Goal: Task Accomplishment & Management: Manage account settings

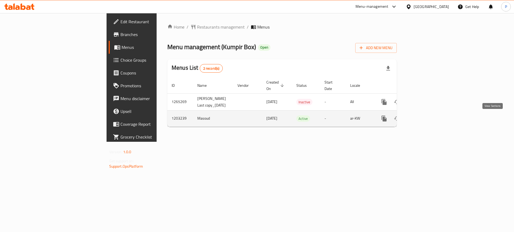
click at [429, 123] on link "enhanced table" at bounding box center [422, 118] width 13 height 13
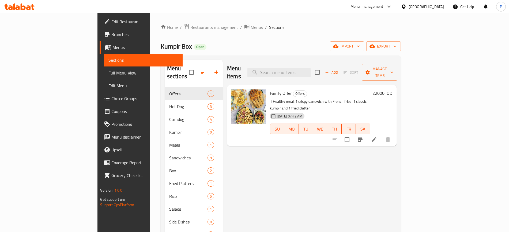
click at [243, 190] on div "Menu items Add Sort Manage items Family Offer Offers 1 Healthy meal, 1 crispy s…" at bounding box center [310, 176] width 174 height 232
click at [227, 61] on div "Menu items Add Sort Manage items" at bounding box center [311, 72] width 169 height 25
click at [360, 44] on span "import" at bounding box center [347, 46] width 26 height 7
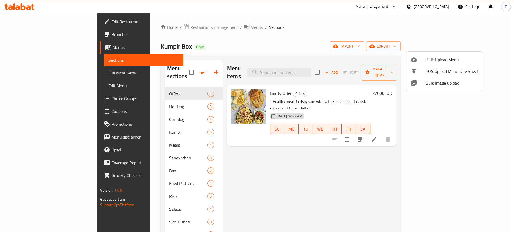
click at [436, 81] on span "Bulk Image upload" at bounding box center [451, 83] width 53 height 6
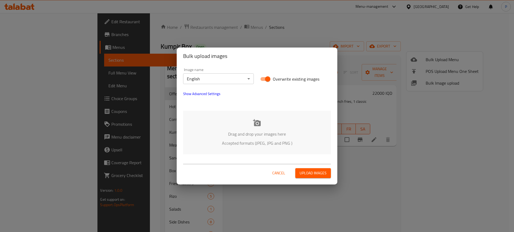
click at [205, 97] on button "Show Advanced Settings" at bounding box center [202, 93] width 44 height 13
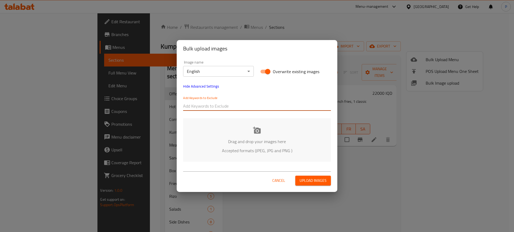
paste input "Kumpir box_"
click at [205, 109] on input "Kumpir box_" at bounding box center [257, 106] width 148 height 9
type input "Kumpir box_"
click at [268, 98] on div "Add Keywords to Exclude Kumpir box_" at bounding box center [257, 103] width 148 height 15
paste input "_Shkar Faisal"
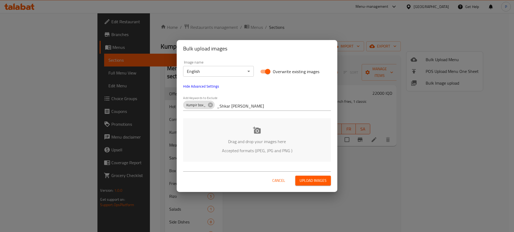
click at [241, 104] on input "_Shkar Faisal" at bounding box center [274, 106] width 114 height 9
type input "_Shkar Faisal"
click at [266, 137] on div "Drag and drop your images here Accepted formats (JPEG, JPG and PNG )" at bounding box center [257, 141] width 148 height 44
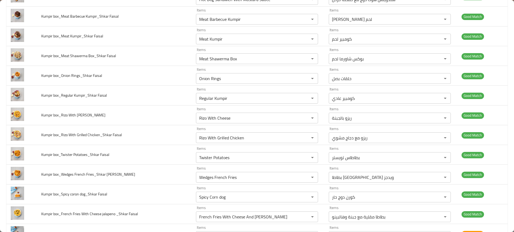
scroll to position [513, 0]
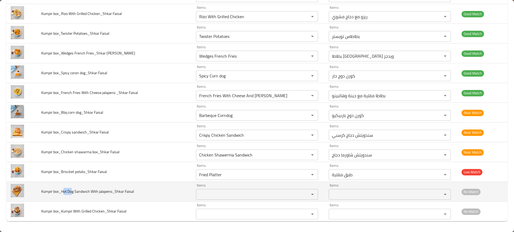
drag, startPoint x: 72, startPoint y: 189, endPoint x: 63, endPoint y: 192, distance: 9.2
click at [63, 192] on span "Kumpir box_Hot Dog Sandwich With jalapeno_Shkar Faisal" at bounding box center [87, 191] width 93 height 7
copy span "ot Do"
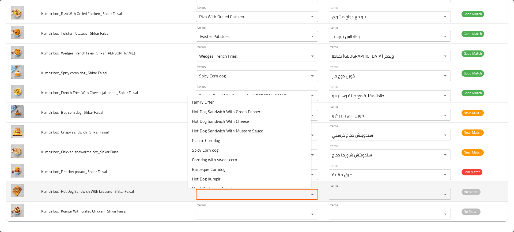
paste Faisal "ot Do"
click at [220, 194] on Faisal "ot Do" at bounding box center [248, 194] width 103 height 7
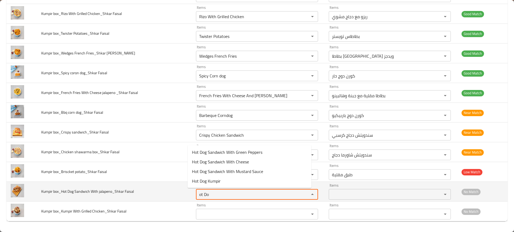
type Faisal "ot Do"
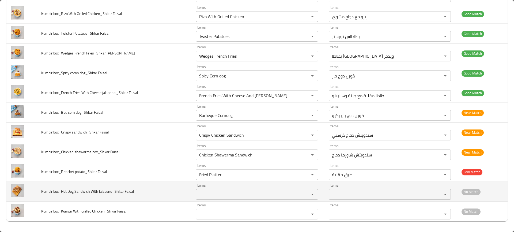
click at [154, 193] on td "Kumpir box_Hot Dog Sandwich With jalapeno_Shkar Faisal" at bounding box center [114, 192] width 154 height 20
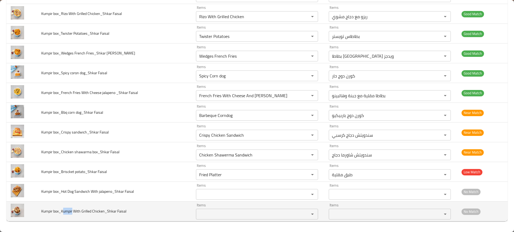
drag, startPoint x: 73, startPoint y: 212, endPoint x: 64, endPoint y: 213, distance: 8.6
click at [64, 213] on span "Kumpir box_Kumpir With Grilled Chicken_Shkar Faisal" at bounding box center [83, 211] width 85 height 7
copy span "umpir"
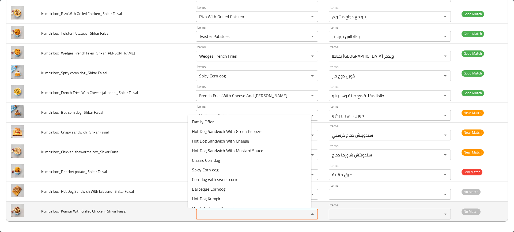
click at [244, 213] on Faisal "Items" at bounding box center [248, 214] width 103 height 7
paste Faisal "umpir"
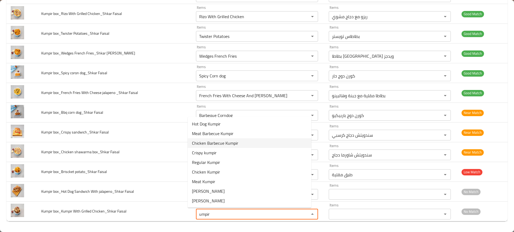
click at [256, 140] on Faisal-option-2 "Chicken Barbecue Kumpir" at bounding box center [250, 144] width 124 height 10
type Faisal "Chicken Barbecue Kumpir"
type Faisal-ar "كومبير باربيكيو دجاج"
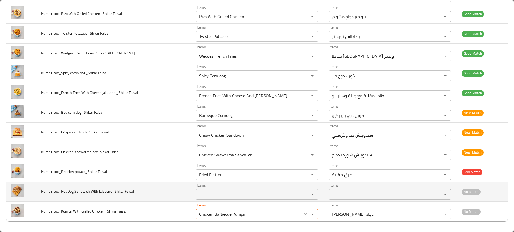
type Faisal "Chicken Barbecue Kumpir"
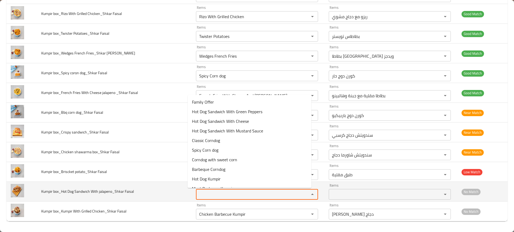
click at [212, 194] on Faisal "Items" at bounding box center [248, 194] width 103 height 7
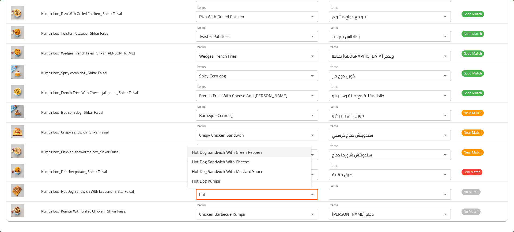
click at [245, 153] on span "Hot Dog Sandwich With Green Peppers" at bounding box center [227, 152] width 70 height 6
type Faisal "Hot Dog Sandwich With Green Peppers"
type Faisal-ar "سندويتش هوت دوج بفلفل أخضر"
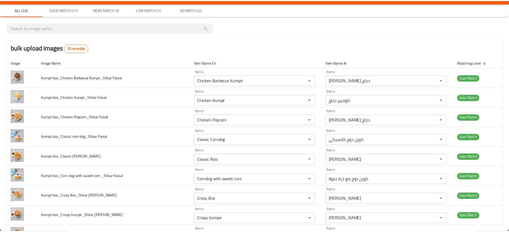
scroll to position [0, 0]
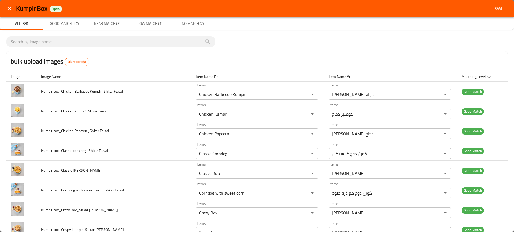
type Faisal "Hot Dog Sandwich With Green Peppers"
drag, startPoint x: 499, startPoint y: 14, endPoint x: 495, endPoint y: 5, distance: 9.6
click at [495, 5] on div "Kumpir Box Open Save" at bounding box center [257, 8] width 514 height 17
click at [495, 5] on span "Save" at bounding box center [498, 8] width 13 height 7
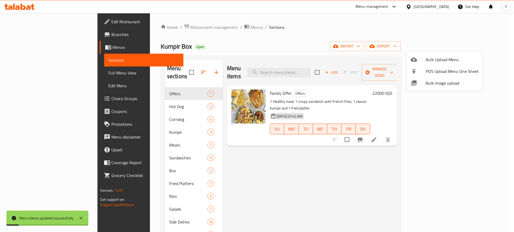
click at [163, 138] on div at bounding box center [257, 116] width 514 height 232
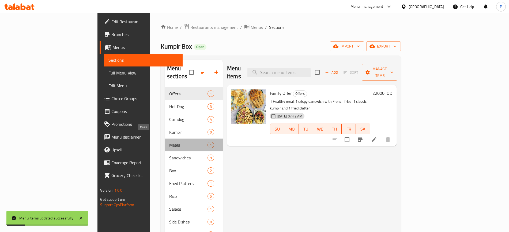
click at [169, 142] on span "Meals" at bounding box center [188, 145] width 38 height 6
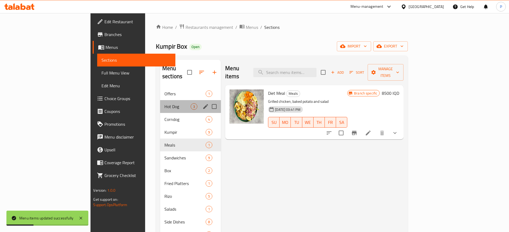
click at [167, 104] on div "Hot Dog 3" at bounding box center [190, 106] width 61 height 13
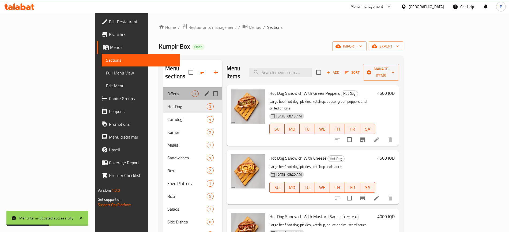
click at [173, 90] on div "Offers 1" at bounding box center [192, 93] width 59 height 13
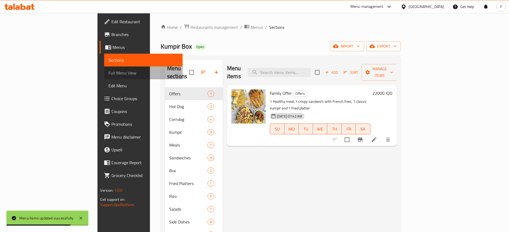
click at [108, 74] on span "Full Menu View" at bounding box center [143, 73] width 70 height 6
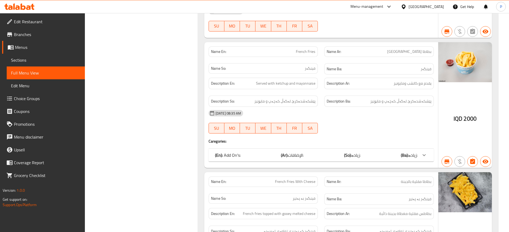
scroll to position [5837, 0]
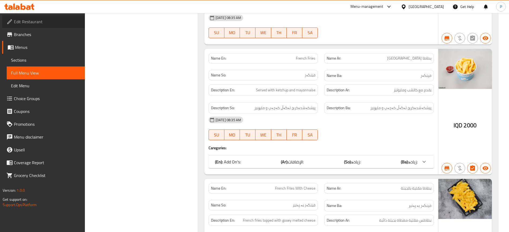
click at [43, 23] on span "Edit Restaurant" at bounding box center [47, 21] width 67 height 6
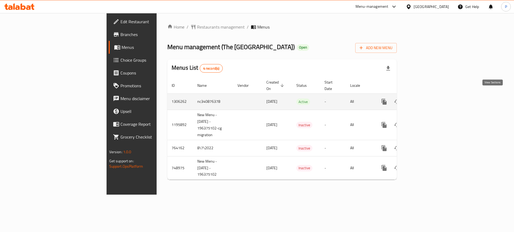
click at [425, 100] on icon "enhanced table" at bounding box center [422, 102] width 5 height 5
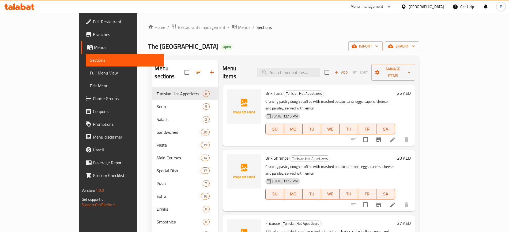
click at [230, 50] on div "The Sandwich District Open import export" at bounding box center [283, 46] width 271 height 10
click at [237, 63] on div "Menu items Add Sort Manage items" at bounding box center [318, 72] width 193 height 25
click at [211, 49] on div "The Sandwich District Open import export" at bounding box center [283, 46] width 271 height 10
click at [234, 39] on div "Home / Restaurants management / Menus / Sections The Sandwich District Open imp…" at bounding box center [283, 200] width 271 height 353
click at [378, 48] on span "import" at bounding box center [365, 46] width 26 height 7
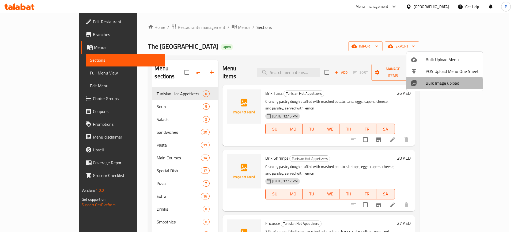
click at [425, 85] on div at bounding box center [417, 83] width 15 height 6
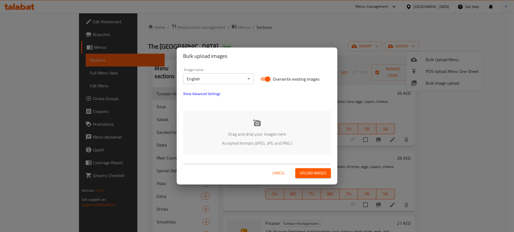
click at [268, 118] on div "Drag and drop your images here Accepted formats (JPEG, JPG and PNG )" at bounding box center [257, 133] width 148 height 44
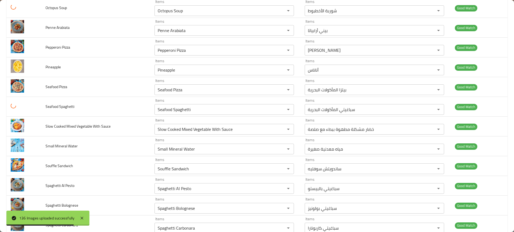
scroll to position [1841, 0]
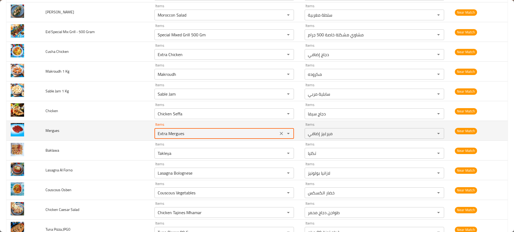
drag, startPoint x: 168, startPoint y: 132, endPoint x: 190, endPoint y: 133, distance: 22.0
click at [190, 133] on input "Extra Mergues" at bounding box center [216, 133] width 120 height 7
click at [188, 133] on input "Extra Mergues" at bounding box center [216, 133] width 120 height 7
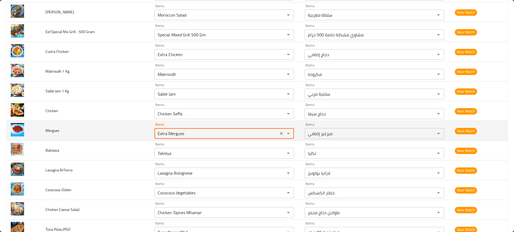
paste input "enhanced table"
type input "Mergues"
click at [280, 136] on icon "Clear" at bounding box center [281, 133] width 5 height 5
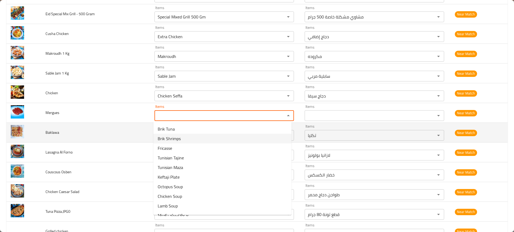
scroll to position [1859, 0]
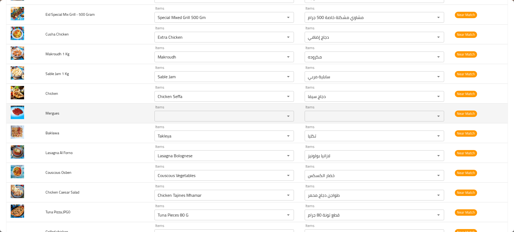
click at [108, 114] on td "Mergues" at bounding box center [95, 114] width 109 height 20
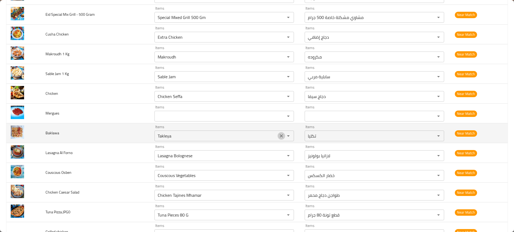
click at [279, 137] on icon "Clear" at bounding box center [281, 135] width 5 height 5
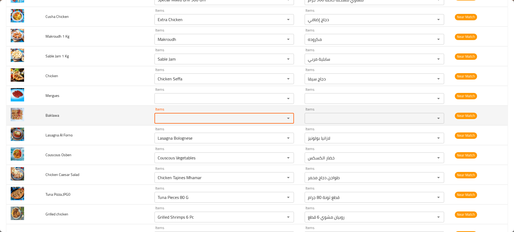
scroll to position [1877, 0]
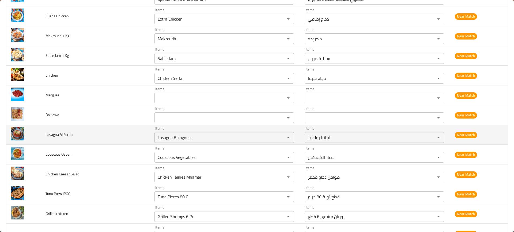
drag, startPoint x: 173, startPoint y: 143, endPoint x: 141, endPoint y: 134, distance: 32.8
click at [141, 134] on td "Lasagna Al Forno" at bounding box center [95, 135] width 109 height 20
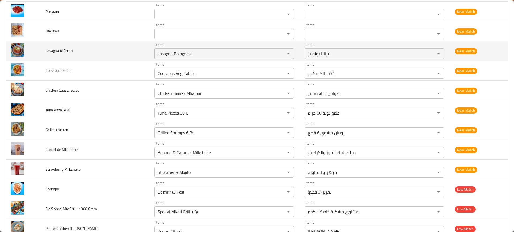
scroll to position [1961, 0]
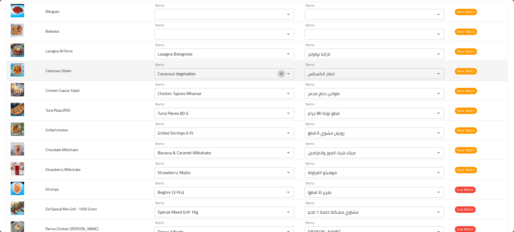
click at [280, 74] on icon "Clear" at bounding box center [281, 73] width 3 height 3
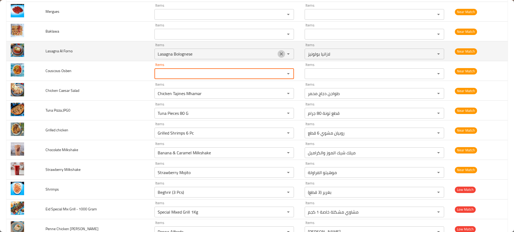
click at [280, 54] on icon "Clear" at bounding box center [281, 53] width 5 height 5
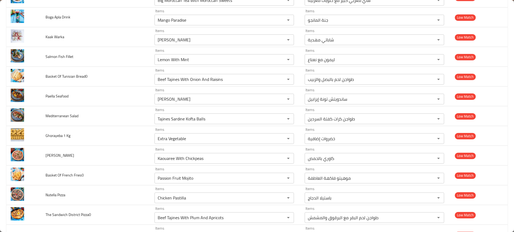
scroll to position [2553, 0]
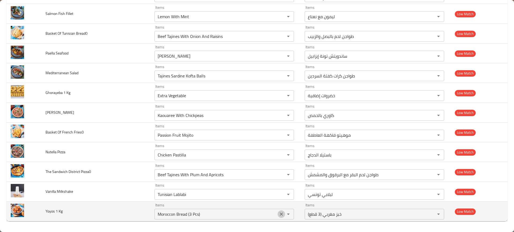
click at [279, 213] on icon "Clear" at bounding box center [281, 214] width 5 height 5
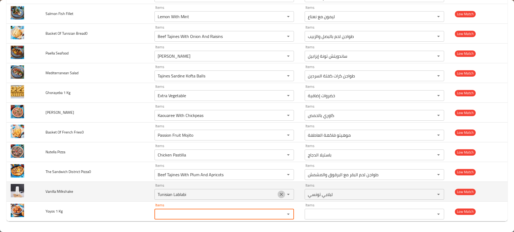
click at [280, 194] on icon "Clear" at bounding box center [281, 194] width 3 height 3
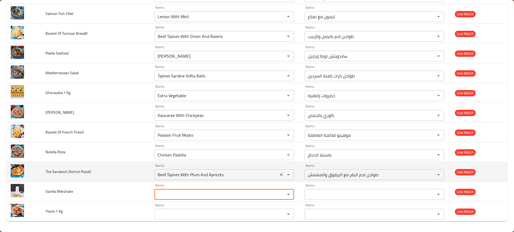
click at [280, 172] on icon "Clear" at bounding box center [281, 174] width 5 height 5
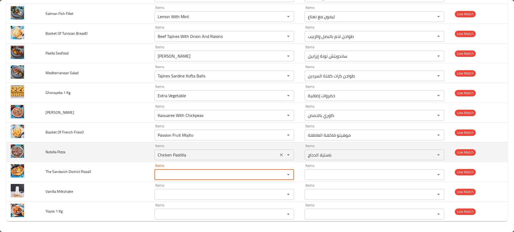
click at [280, 155] on icon "Clear" at bounding box center [281, 155] width 3 height 3
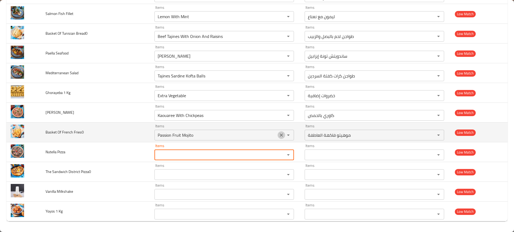
click at [279, 134] on icon "Clear" at bounding box center [281, 135] width 5 height 5
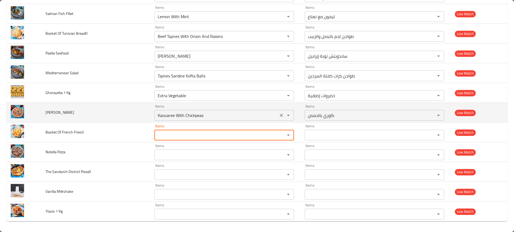
click at [279, 115] on icon "Clear" at bounding box center [281, 115] width 5 height 5
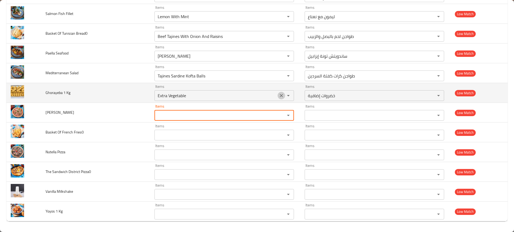
click at [279, 95] on icon "Clear" at bounding box center [281, 95] width 5 height 5
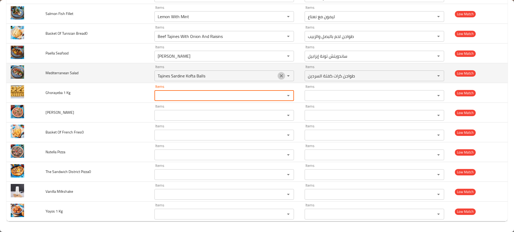
click at [280, 76] on icon "Clear" at bounding box center [281, 75] width 3 height 3
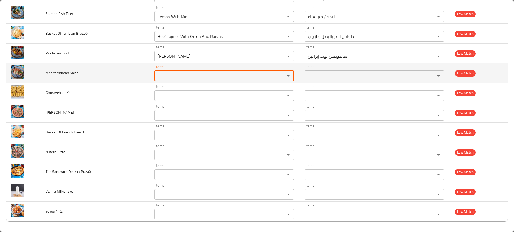
scroll to position [2516, 0]
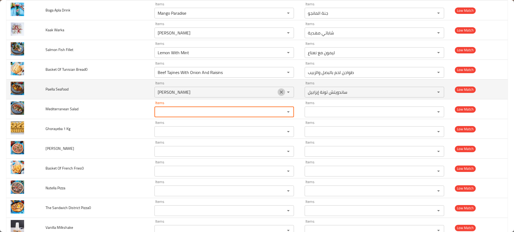
click at [280, 91] on icon "Clear" at bounding box center [281, 92] width 3 height 3
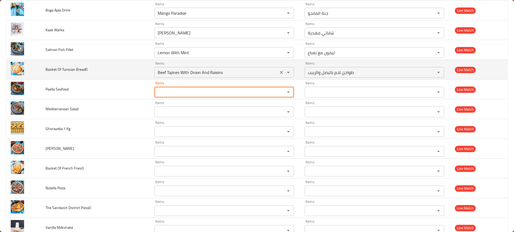
click at [279, 73] on icon "Clear" at bounding box center [281, 72] width 5 height 5
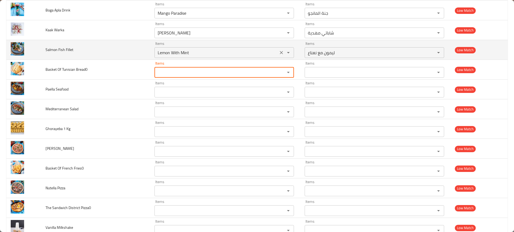
click at [279, 51] on icon "Clear" at bounding box center [281, 52] width 5 height 5
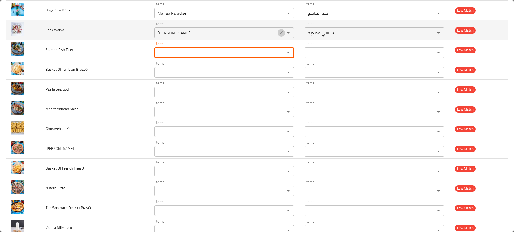
click at [280, 30] on icon "Clear" at bounding box center [281, 32] width 5 height 5
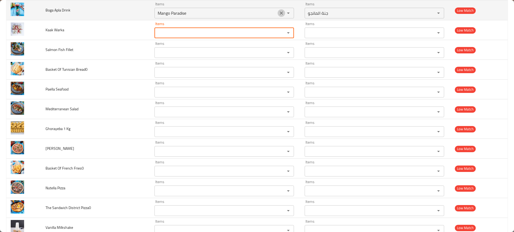
click at [279, 9] on button "Clear" at bounding box center [280, 12] width 7 height 7
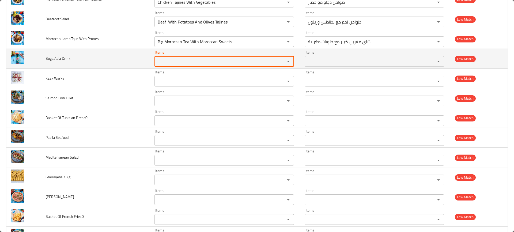
scroll to position [2468, 0]
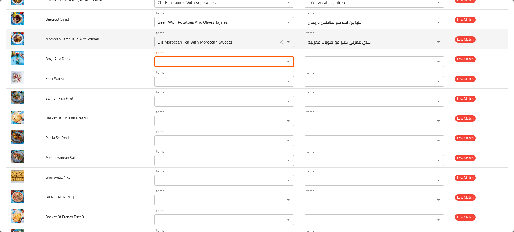
click at [279, 46] on div "Big Moroccan Tea With Moroccan Sweets Items" at bounding box center [223, 42] width 139 height 11
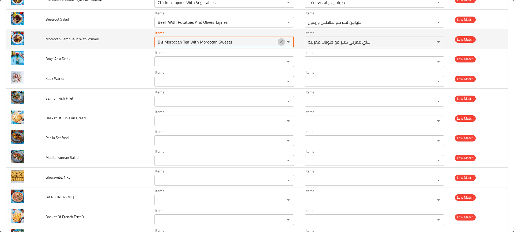
click at [279, 43] on icon "Clear" at bounding box center [281, 41] width 5 height 5
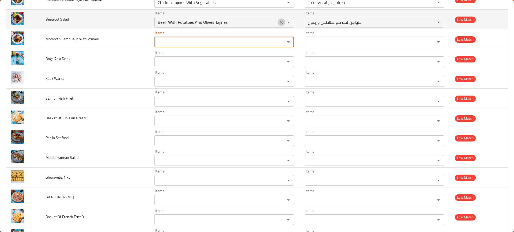
click at [279, 20] on icon "Clear" at bounding box center [281, 22] width 5 height 5
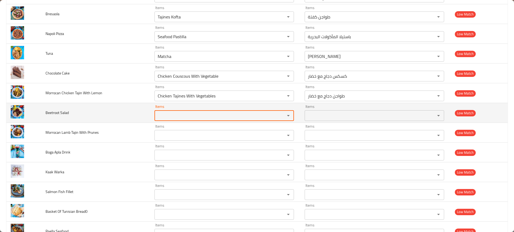
scroll to position [2372, 0]
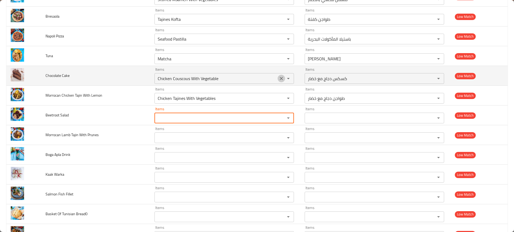
click at [280, 80] on icon "Clear" at bounding box center [281, 78] width 3 height 3
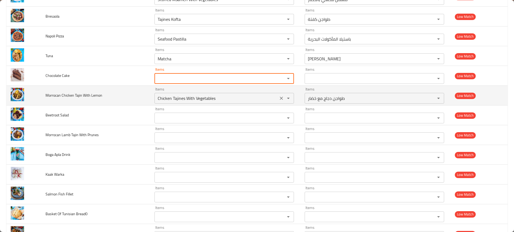
click at [279, 96] on icon "Clear" at bounding box center [281, 98] width 5 height 5
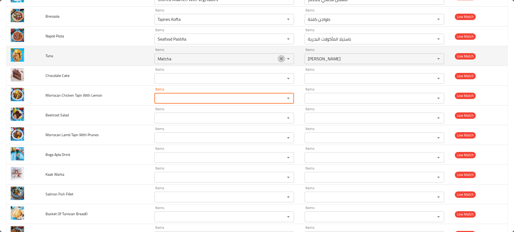
click at [279, 58] on icon "Clear" at bounding box center [281, 58] width 5 height 5
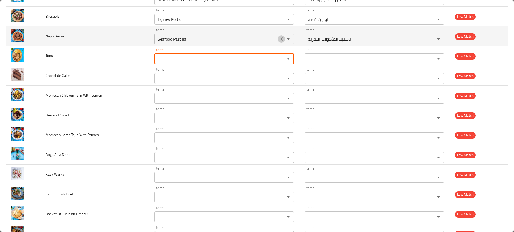
click at [279, 37] on icon "Clear" at bounding box center [281, 38] width 5 height 5
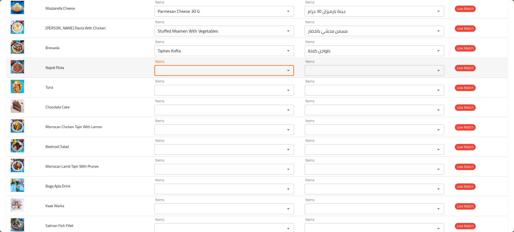
scroll to position [2338, 0]
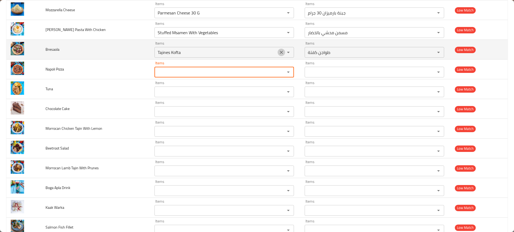
click at [279, 54] on icon "Clear" at bounding box center [281, 52] width 5 height 5
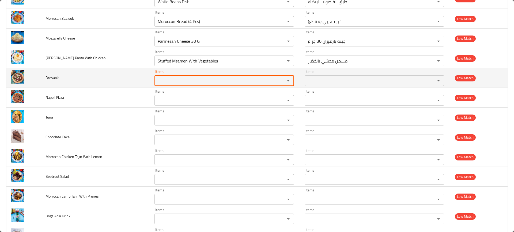
scroll to position [2309, 0]
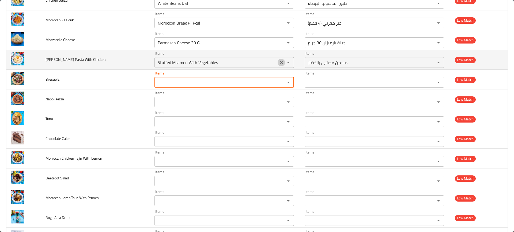
click at [279, 63] on icon "Clear" at bounding box center [281, 62] width 5 height 5
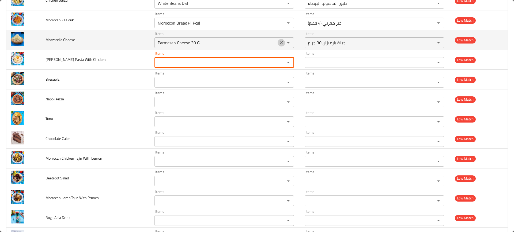
click at [281, 43] on icon "Clear" at bounding box center [281, 42] width 5 height 5
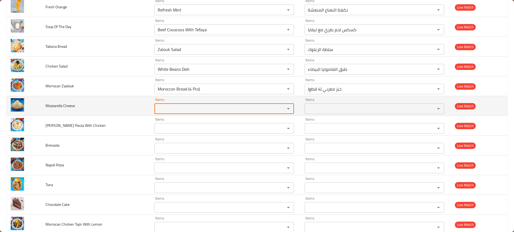
scroll to position [2213, 0]
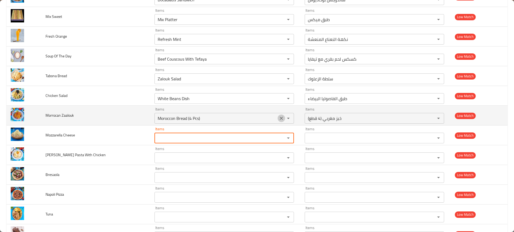
click at [280, 119] on icon "Clear" at bounding box center [281, 118] width 3 height 3
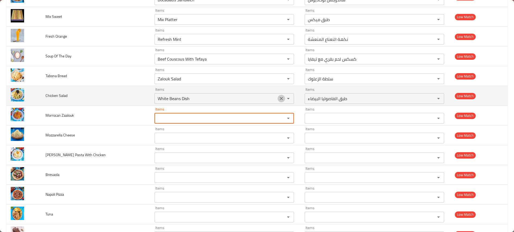
click at [279, 97] on icon "Clear" at bounding box center [281, 98] width 5 height 5
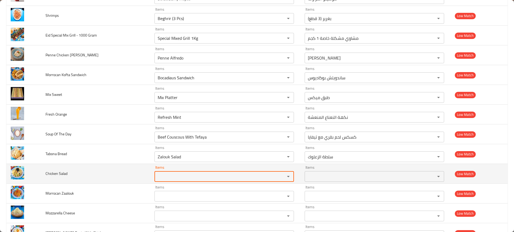
scroll to position [2134, 0]
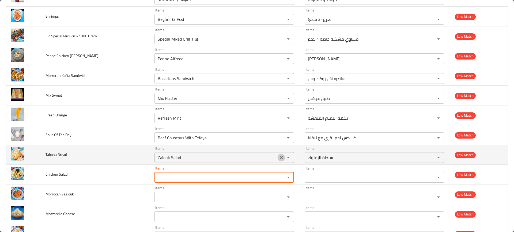
click at [280, 159] on icon "Clear" at bounding box center [281, 157] width 3 height 3
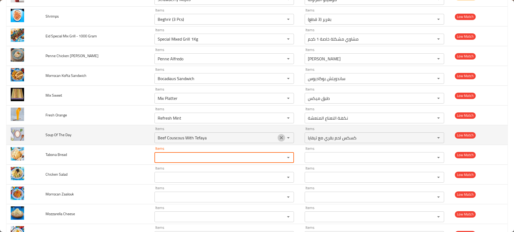
click at [281, 139] on icon "Clear" at bounding box center [281, 137] width 5 height 5
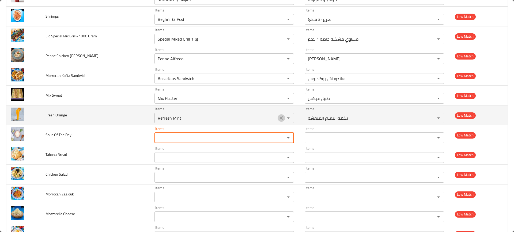
click at [280, 120] on icon "Clear" at bounding box center [281, 118] width 5 height 5
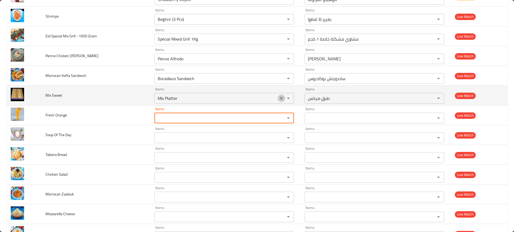
click at [279, 96] on icon "Clear" at bounding box center [281, 98] width 5 height 5
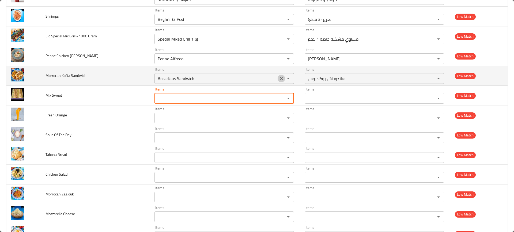
click at [280, 79] on icon "Clear" at bounding box center [281, 78] width 3 height 3
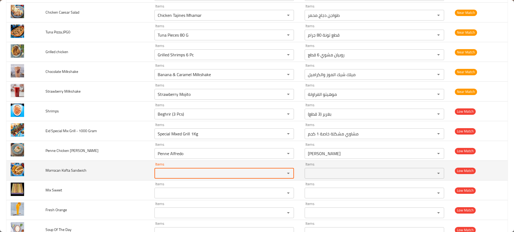
scroll to position [2039, 0]
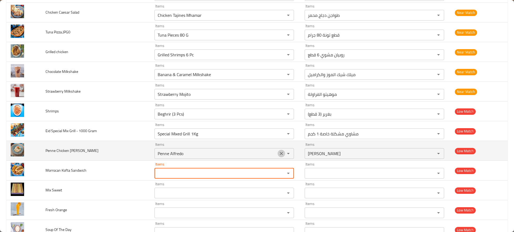
click at [279, 152] on icon "Clear" at bounding box center [281, 153] width 5 height 5
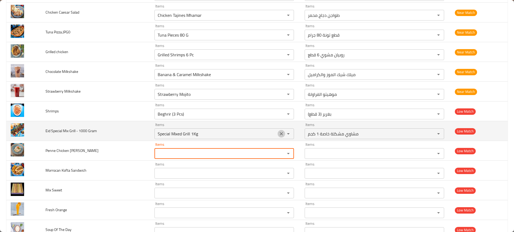
click at [280, 136] on icon "Clear" at bounding box center [281, 133] width 5 height 5
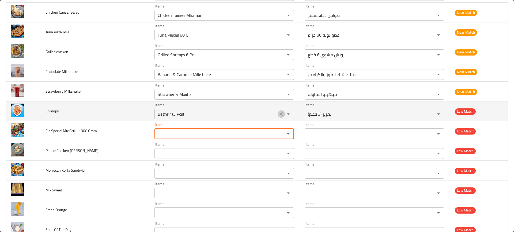
click at [277, 117] on button "Clear" at bounding box center [280, 113] width 7 height 7
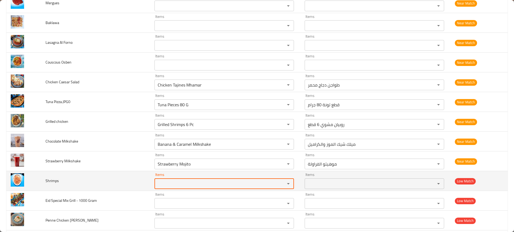
scroll to position [1971, 0]
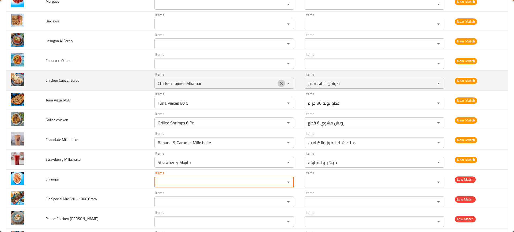
click at [279, 81] on icon "Clear" at bounding box center [281, 83] width 5 height 5
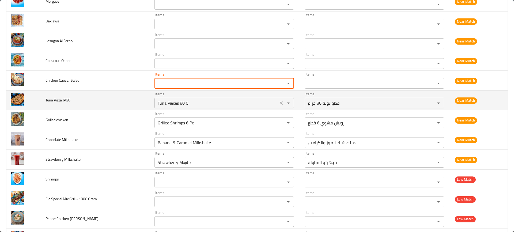
click at [279, 103] on icon "Clear" at bounding box center [281, 103] width 5 height 5
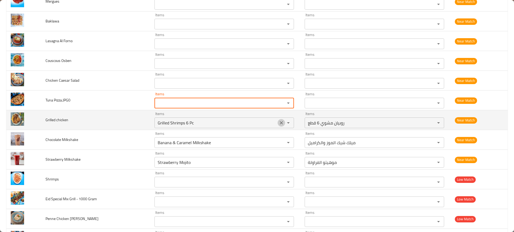
click at [280, 122] on icon "Clear" at bounding box center [281, 122] width 3 height 3
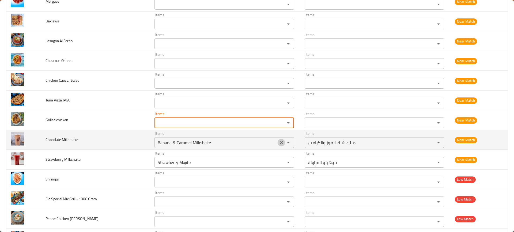
click at [280, 142] on icon "Clear" at bounding box center [281, 142] width 3 height 3
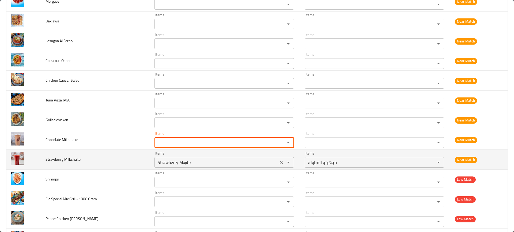
click at [279, 162] on icon "Clear" at bounding box center [281, 162] width 5 height 5
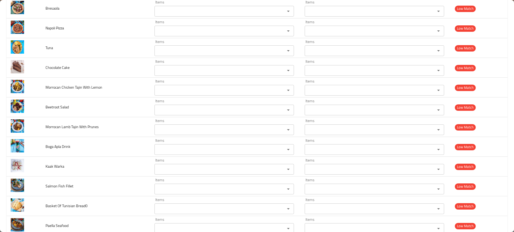
scroll to position [2553, 0]
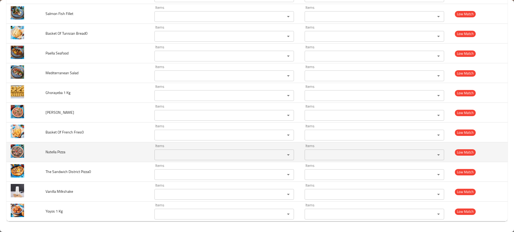
click at [207, 162] on td "Items Items" at bounding box center [225, 153] width 150 height 20
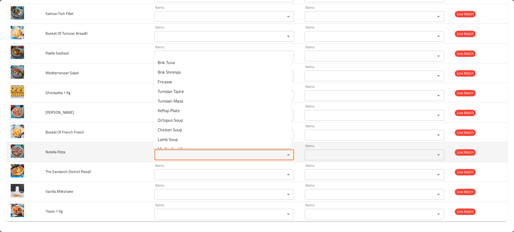
click at [210, 159] on Pizza "Items" at bounding box center [216, 154] width 120 height 7
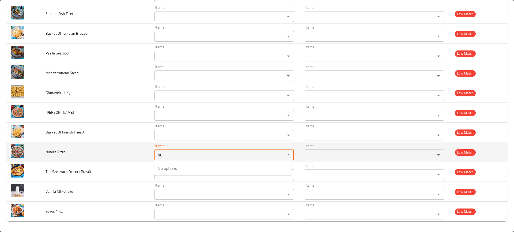
type Pizza "n"
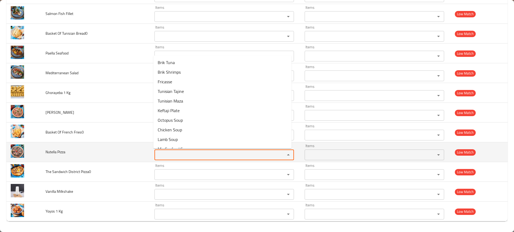
click at [95, 159] on td "Nutella Pizza" at bounding box center [95, 153] width 109 height 20
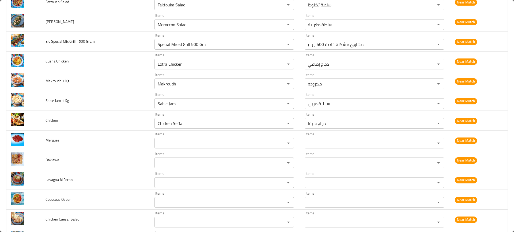
scroll to position [1832, 0]
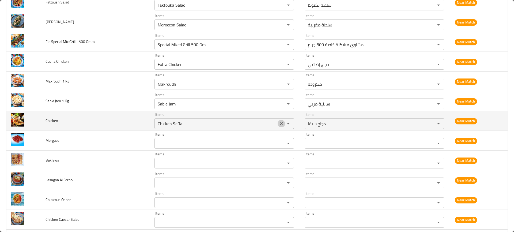
click at [279, 122] on icon "Clear" at bounding box center [281, 123] width 5 height 5
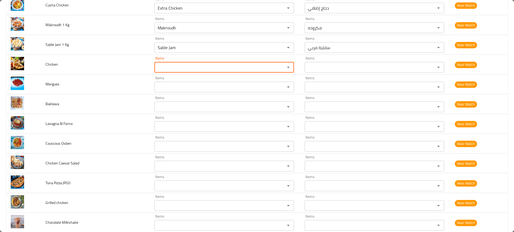
scroll to position [1886, 0]
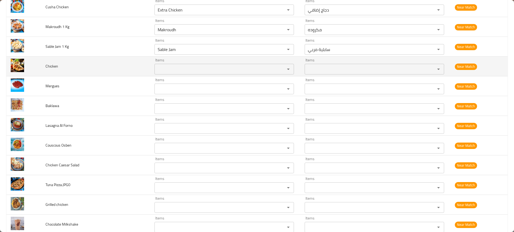
click at [52, 61] on td "Chicken" at bounding box center [95, 67] width 109 height 20
copy span "Chicken"
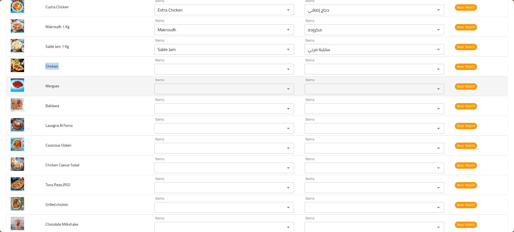
click at [48, 87] on span "Mergues" at bounding box center [52, 86] width 14 height 7
copy span "Mergues"
click at [48, 87] on span "Mergues" at bounding box center [52, 86] width 14 height 7
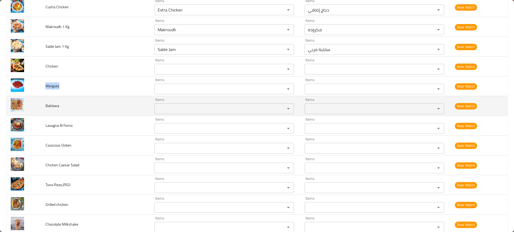
click at [49, 103] on span "Baklawa" at bounding box center [52, 105] width 14 height 7
copy span "Baklawa"
click at [49, 103] on span "Baklawa" at bounding box center [52, 105] width 14 height 7
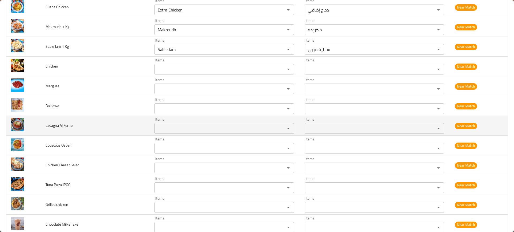
click at [51, 127] on span "Lasagna Al Forno" at bounding box center [58, 125] width 27 height 7
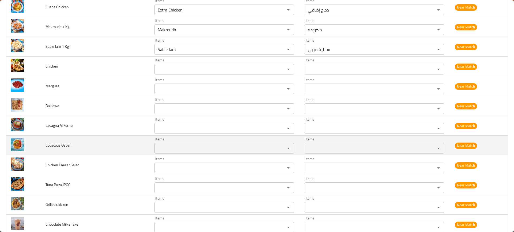
click at [55, 148] on span "Couscous Osben" at bounding box center [58, 145] width 26 height 7
copy span "Couscous Osben"
click at [55, 148] on span "Couscous Osben" at bounding box center [58, 145] width 26 height 7
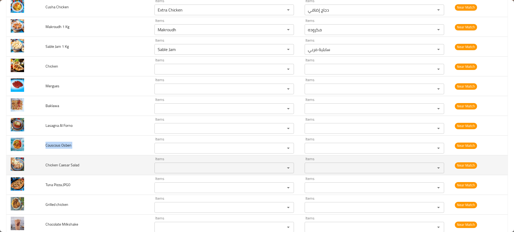
click at [53, 166] on span "Chicken Caesar Salad" at bounding box center [62, 165] width 34 height 7
copy span "Chicken Caesar Salad"
click at [53, 166] on span "Chicken Caesar Salad" at bounding box center [62, 165] width 34 height 7
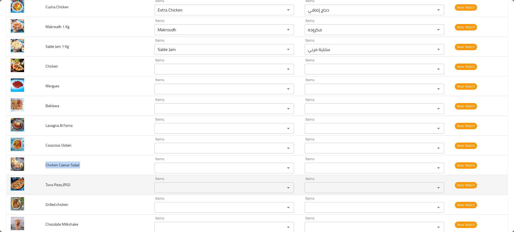
click at [56, 189] on td "Tuna Pizza.JPG0" at bounding box center [95, 186] width 109 height 20
copy span "Tuna Pizza.JPG0"
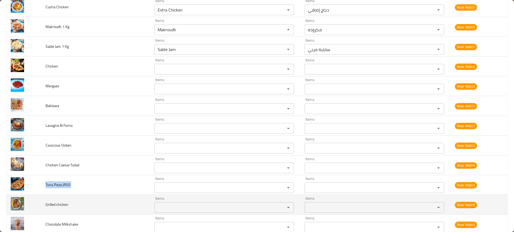
click at [56, 197] on td "Grilled chicken" at bounding box center [95, 205] width 109 height 20
copy span "Grilled chicken"
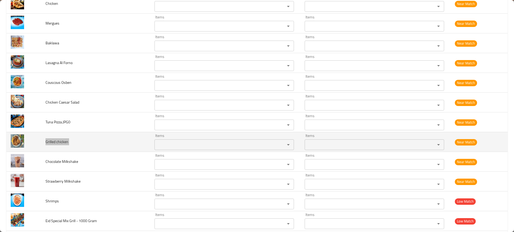
scroll to position [1949, 0]
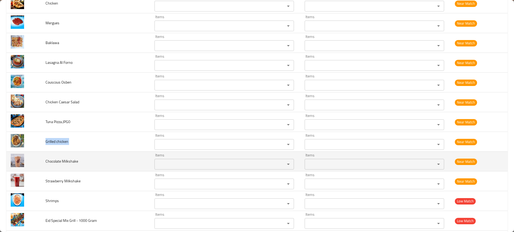
click at [69, 158] on span "Chocolate Milkshake" at bounding box center [61, 161] width 33 height 7
copy span "Chocolate Milkshake"
click at [69, 158] on span "Chocolate Milkshake" at bounding box center [61, 161] width 33 height 7
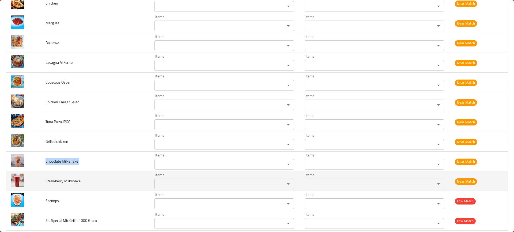
click at [64, 181] on span "Strawberry Milkshake" at bounding box center [62, 181] width 35 height 7
copy span "Strawberry Milkshake"
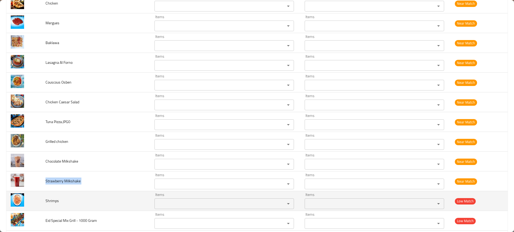
click at [55, 201] on span "Shrimps" at bounding box center [51, 201] width 13 height 7
copy span "Shrimps"
click at [55, 201] on span "Shrimps" at bounding box center [51, 201] width 13 height 7
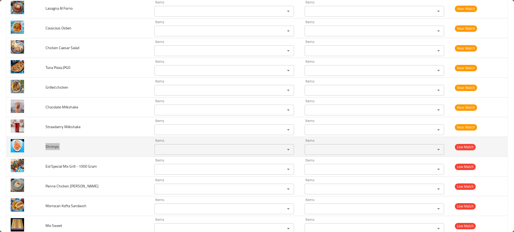
scroll to position [2004, 0]
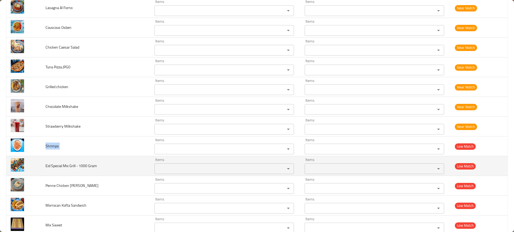
click at [73, 168] on span "Eid Special Mix Grill - 1000 Gram" at bounding box center [70, 166] width 51 height 7
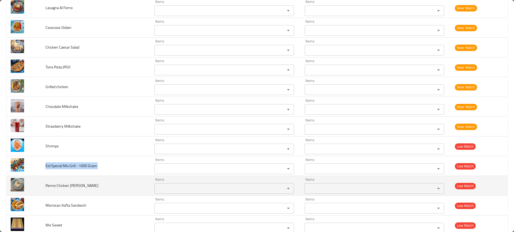
click at [63, 186] on span "Penne Chicken Alfredo" at bounding box center [71, 185] width 53 height 7
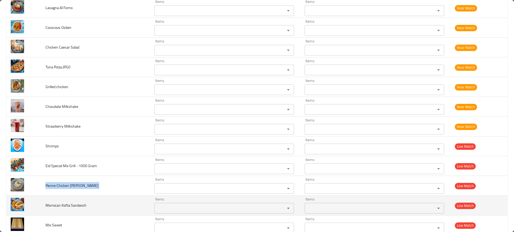
click at [67, 202] on span "Morrocan Kofta Sandwich" at bounding box center [65, 205] width 41 height 7
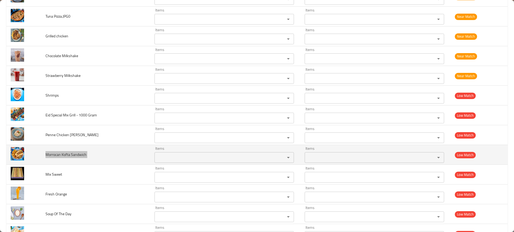
scroll to position [2056, 0]
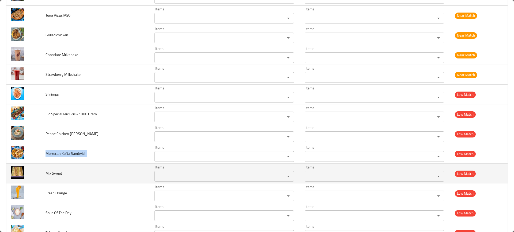
click at [55, 175] on span "Mix Sweet" at bounding box center [53, 173] width 17 height 7
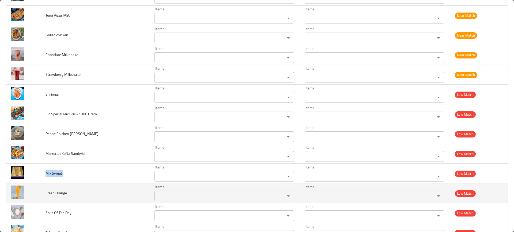
click at [51, 194] on span "Fresh Orange" at bounding box center [55, 193] width 21 height 7
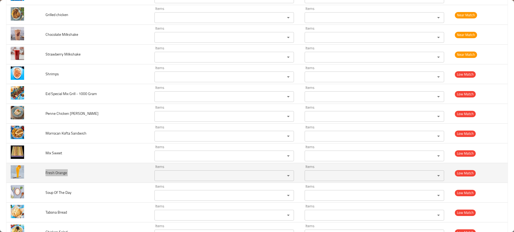
scroll to position [2077, 0]
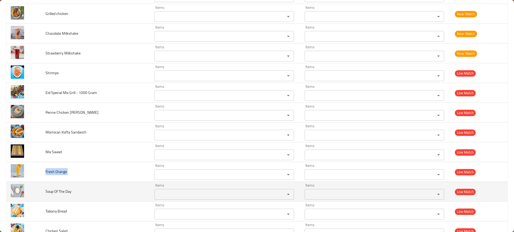
click at [55, 190] on span "Soup Of The Day" at bounding box center [58, 191] width 26 height 7
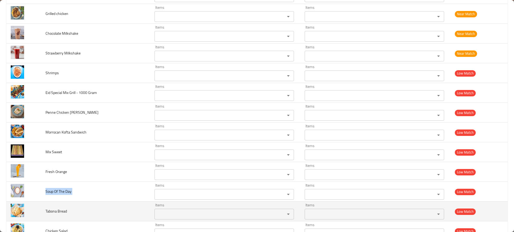
click at [60, 208] on span "Tabona Bread" at bounding box center [55, 211] width 21 height 7
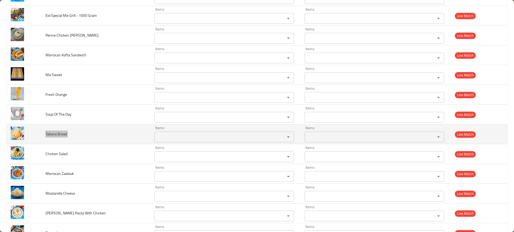
scroll to position [2155, 0]
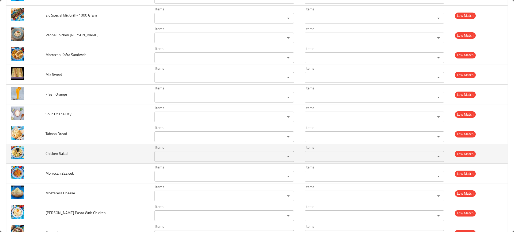
click at [60, 156] on span "Chicken Salad" at bounding box center [56, 153] width 22 height 7
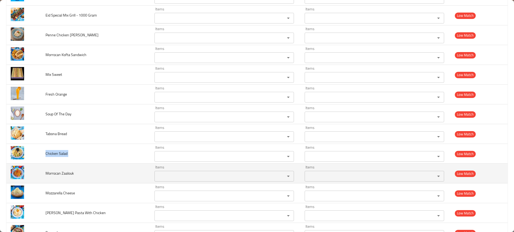
click at [51, 174] on span "Morrocan Zaalouk" at bounding box center [59, 173] width 28 height 7
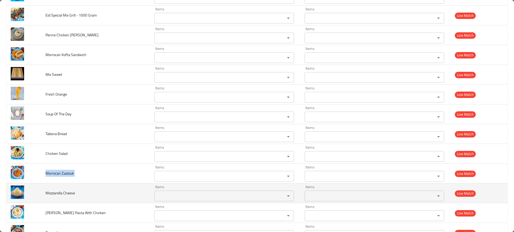
click at [54, 193] on span "Mozzarella Cheese" at bounding box center [59, 193] width 29 height 7
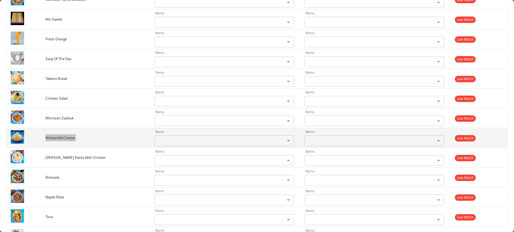
scroll to position [2211, 0]
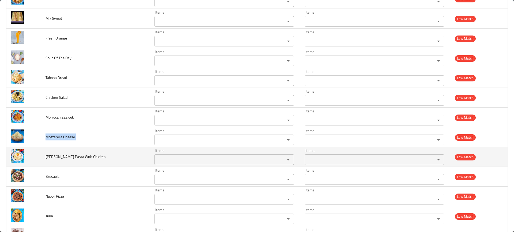
click at [59, 156] on span "Alfredo Pasta With Chicken" at bounding box center [75, 157] width 60 height 7
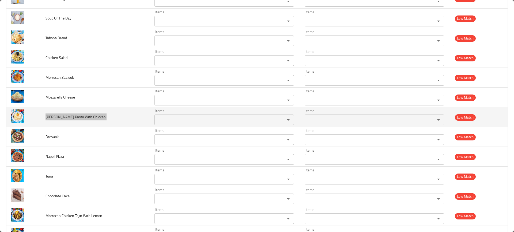
scroll to position [2252, 0]
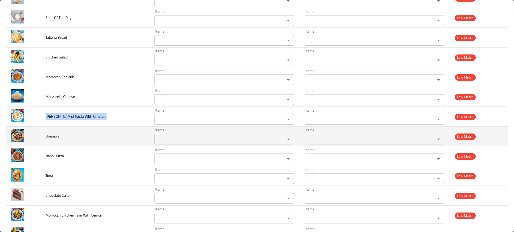
click at [52, 134] on span "Bresaola" at bounding box center [52, 136] width 14 height 7
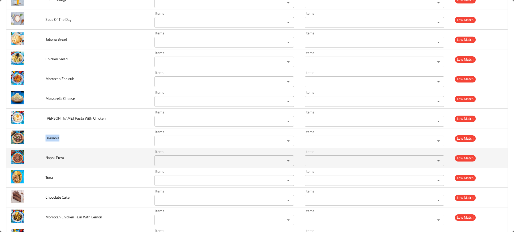
click at [51, 157] on span "Napoli Pizza" at bounding box center [54, 158] width 18 height 7
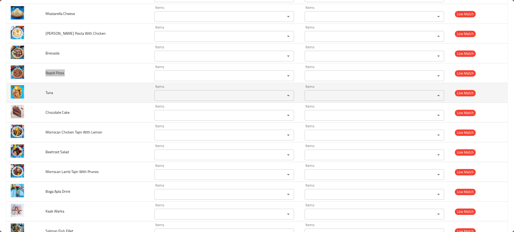
scroll to position [2336, 0]
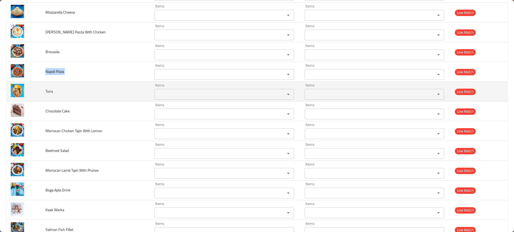
click at [47, 94] on span "Tuna" at bounding box center [48, 91] width 7 height 7
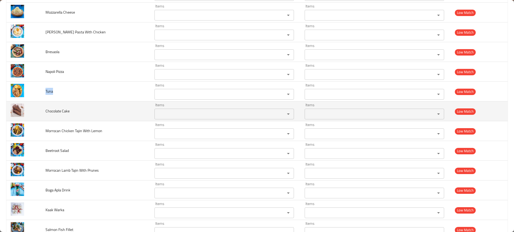
click at [50, 110] on span "Chocolate Cake" at bounding box center [57, 111] width 24 height 7
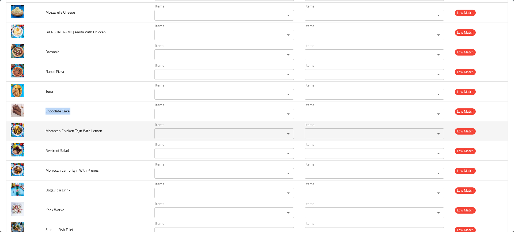
click at [83, 127] on td "Morrocan Chicken Tajin With Lemon" at bounding box center [95, 131] width 109 height 20
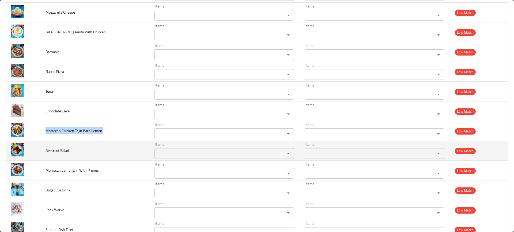
click at [64, 151] on span "Beetroot Salad" at bounding box center [56, 150] width 23 height 7
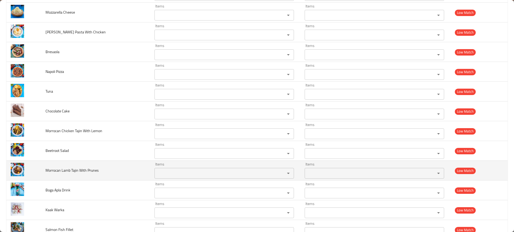
drag, startPoint x: 98, startPoint y: 167, endPoint x: 94, endPoint y: 171, distance: 6.6
click at [94, 171] on td "Morrocan Lamb Tajin With Prunes" at bounding box center [95, 171] width 109 height 20
click at [94, 171] on span "Morrocan Lamb Tajin With Prunes" at bounding box center [71, 170] width 53 height 7
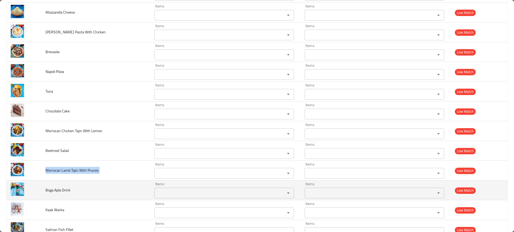
click at [66, 187] on span "Boga Apla Drink" at bounding box center [57, 190] width 25 height 7
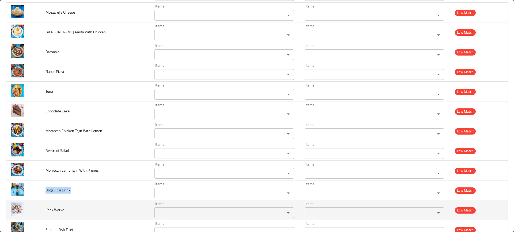
click at [59, 213] on span "Kaak Warka" at bounding box center [54, 210] width 19 height 7
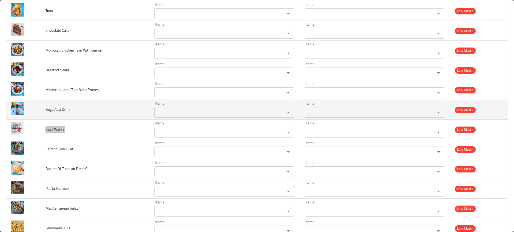
scroll to position [2427, 0]
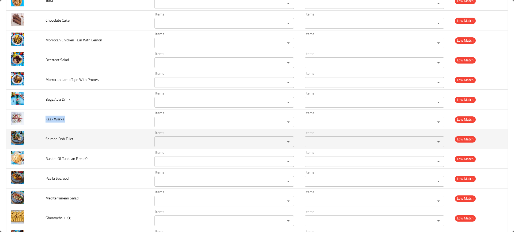
click at [62, 138] on span "Salmon Fish Fillet" at bounding box center [59, 139] width 28 height 7
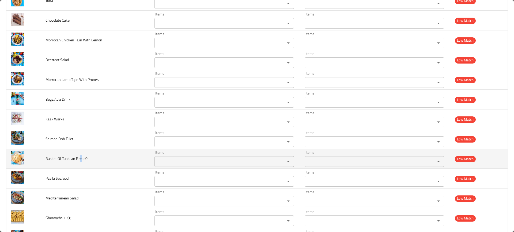
click at [79, 157] on td "Basket Of Tunisian Bread0" at bounding box center [95, 159] width 109 height 20
click at [79, 157] on span "Basket Of Tunisian Bread0" at bounding box center [66, 158] width 42 height 7
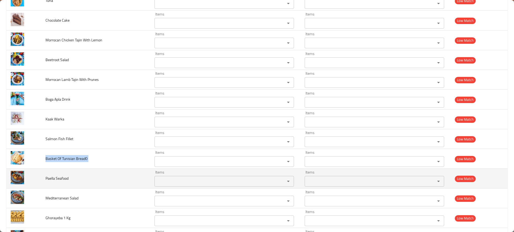
click at [66, 184] on td "Paella Seafood" at bounding box center [95, 179] width 109 height 20
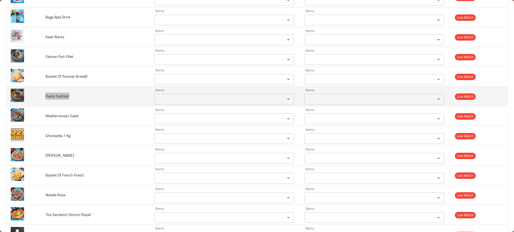
scroll to position [2513, 0]
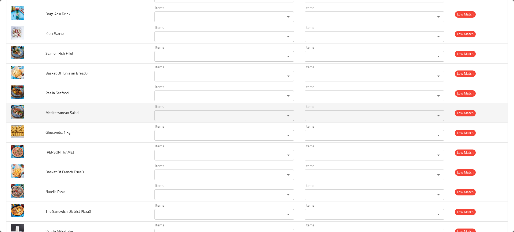
click at [74, 119] on td "Mediterranean Salad" at bounding box center [95, 113] width 109 height 20
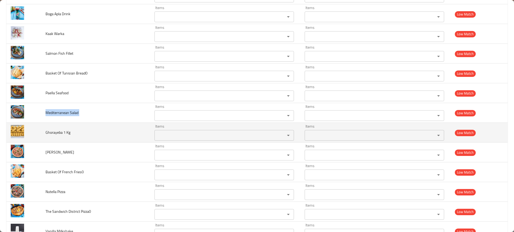
click at [51, 131] on span "Ghorayeba 1 Kg" at bounding box center [57, 132] width 25 height 7
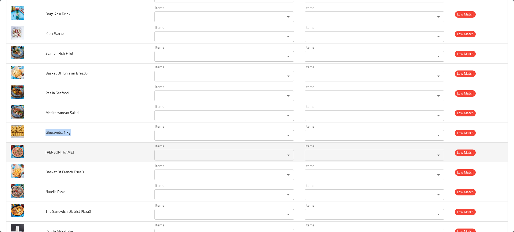
click at [48, 152] on span "Margherita Pizza" at bounding box center [59, 152] width 29 height 7
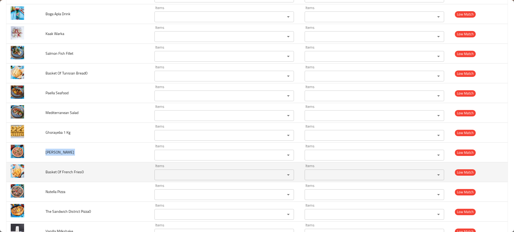
click at [48, 173] on span "Basket Of French Fries0" at bounding box center [64, 172] width 38 height 7
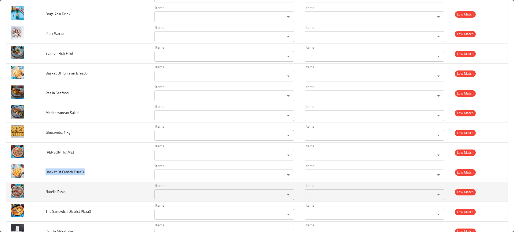
click at [58, 196] on td "Nutella Pizza" at bounding box center [95, 192] width 109 height 20
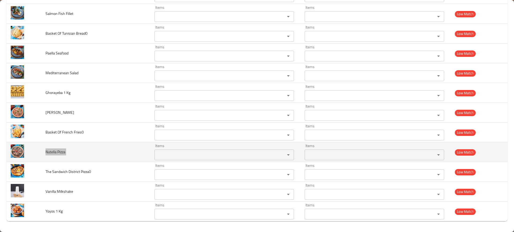
scroll to position [2552, 0]
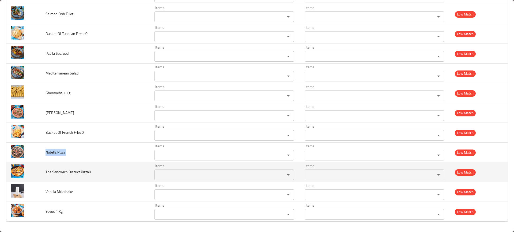
click at [74, 167] on td "The Sandwich District Pizza0" at bounding box center [95, 173] width 109 height 20
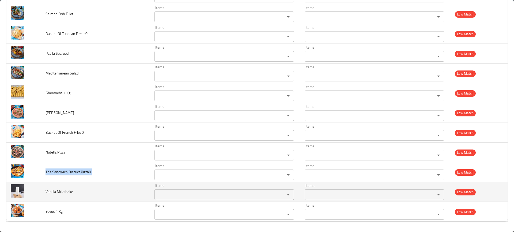
click at [63, 194] on span "Vanilla Milkshake" at bounding box center [59, 192] width 28 height 7
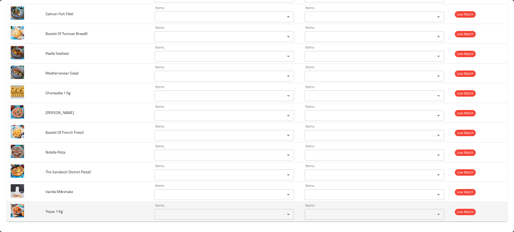
click at [52, 214] on span "Yoyos 1 Kg" at bounding box center [53, 211] width 17 height 7
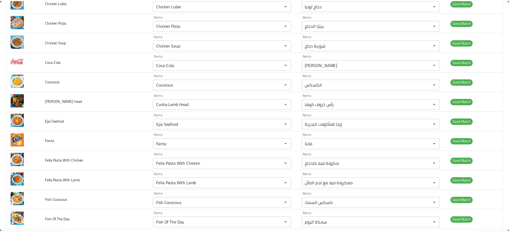
scroll to position [0, 0]
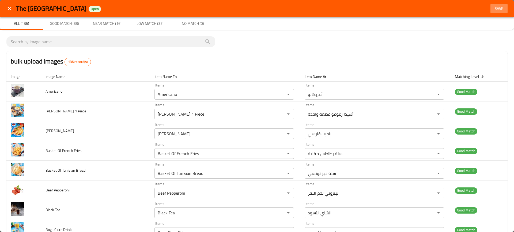
click at [494, 12] on button "Save" at bounding box center [498, 9] width 17 height 10
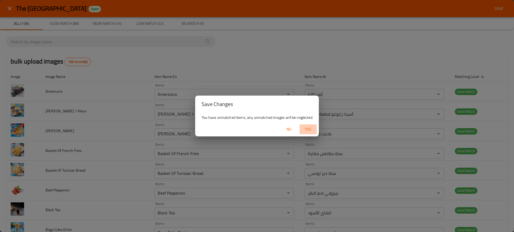
click at [304, 129] on span "Yes" at bounding box center [308, 129] width 13 height 7
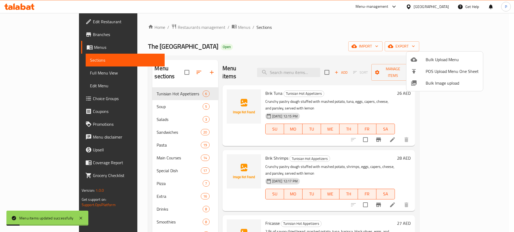
click at [171, 116] on div at bounding box center [257, 116] width 514 height 232
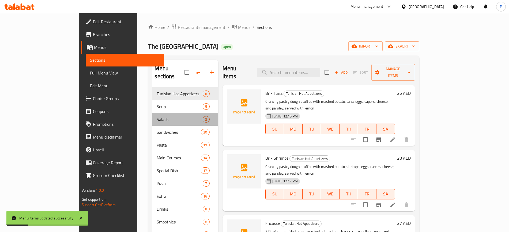
click at [171, 116] on div "Salads 3" at bounding box center [185, 119] width 66 height 13
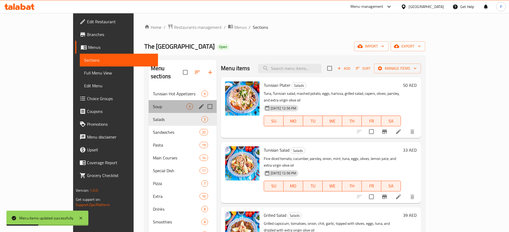
click at [172, 102] on div "Soup 5" at bounding box center [182, 106] width 68 height 13
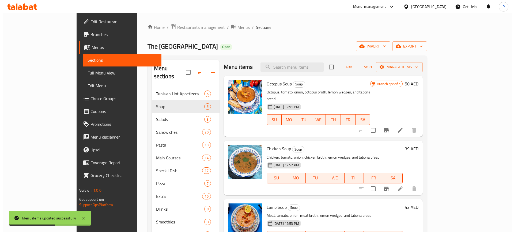
scroll to position [1, 0]
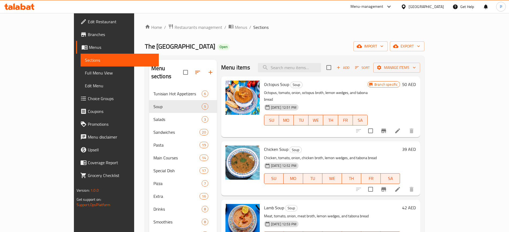
click at [418, 6] on div "United Arab Emirates" at bounding box center [425, 7] width 35 height 6
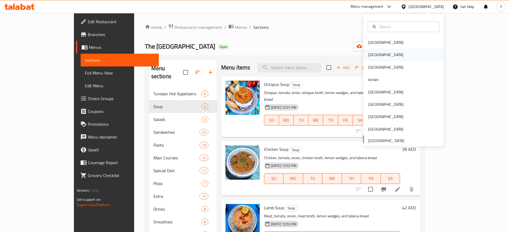
click at [368, 53] on div "[GEOGRAPHIC_DATA]" at bounding box center [385, 55] width 35 height 6
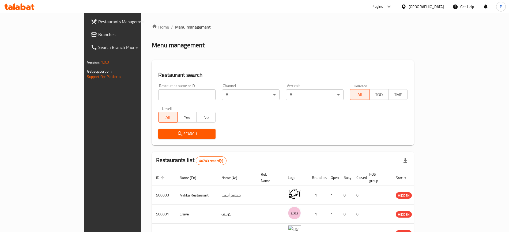
click at [363, 53] on div "Home / Menu management Menu management Restaurant search Restaurant name or ID …" at bounding box center [283, 200] width 262 height 353
click at [181, 93] on input "search" at bounding box center [187, 95] width 58 height 11
paste input "Cluckin"
type input "Cluckin"
click button "Search" at bounding box center [187, 134] width 58 height 10
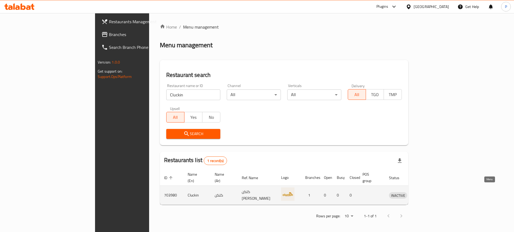
click at [424, 194] on icon "enhanced table" at bounding box center [421, 196] width 6 height 5
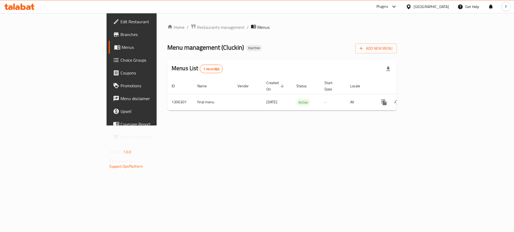
drag, startPoint x: 201, startPoint y: 138, endPoint x: 504, endPoint y: 118, distance: 303.8
click at [407, 118] on div "Home / Restaurants management / Menus Menu management ( Cluckin ) Inactive Add …" at bounding box center [282, 69] width 251 height 113
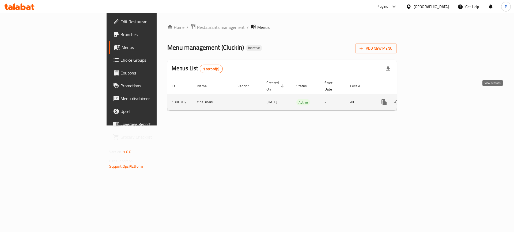
click at [426, 99] on icon "enhanced table" at bounding box center [422, 102] width 6 height 6
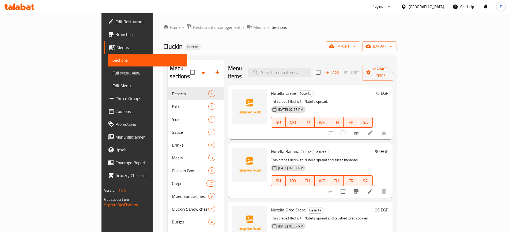
click at [365, 30] on ol "Home / Restaurants management / Menus / Sections" at bounding box center [279, 27] width 233 height 7
click at [215, 43] on div "Cluckin Inactive import export" at bounding box center [279, 46] width 233 height 10
click at [357, 48] on icon "button" at bounding box center [353, 46] width 5 height 5
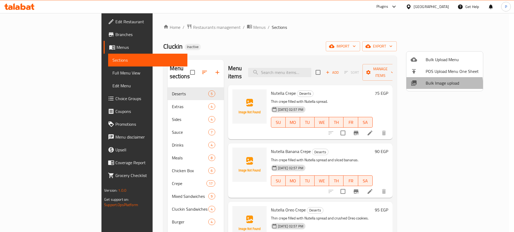
click at [425, 87] on li "Bulk Image upload" at bounding box center [444, 83] width 77 height 12
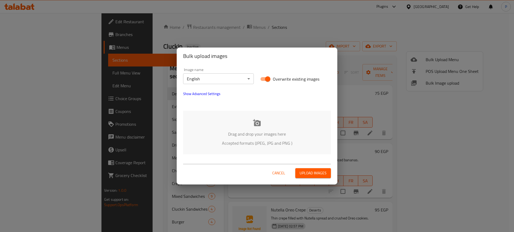
click at [266, 121] on div "Drag and drop your images here Accepted formats (JPEG, JPG and PNG )" at bounding box center [257, 133] width 148 height 44
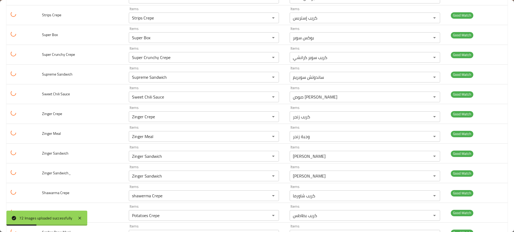
scroll to position [1285, 0]
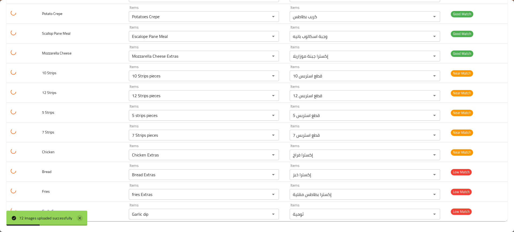
click at [79, 220] on icon at bounding box center [80, 218] width 6 height 6
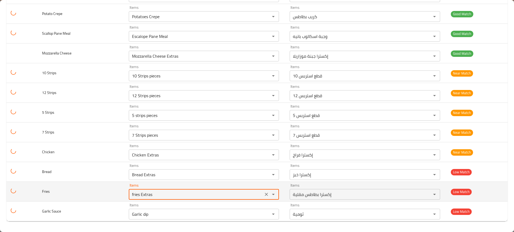
click at [162, 197] on input "fries Extras" at bounding box center [195, 194] width 131 height 7
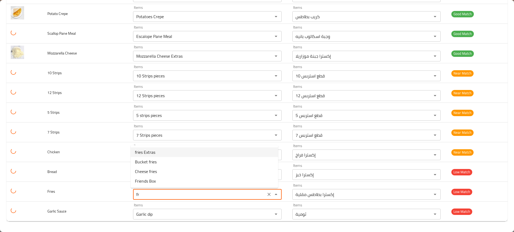
click at [185, 151] on li "fries Extras" at bounding box center [204, 153] width 147 height 10
type input "fries Extras"
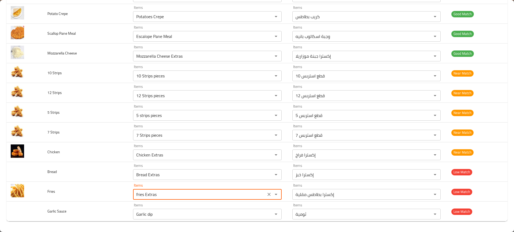
scroll to position [0, 0]
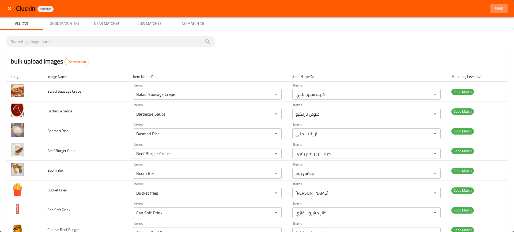
click at [499, 7] on span "Save" at bounding box center [498, 8] width 13 height 7
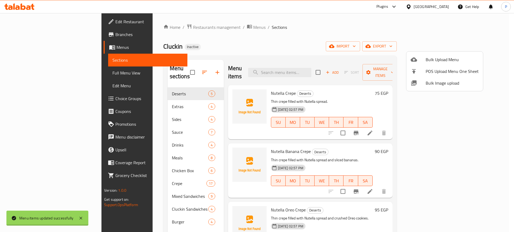
click at [136, 122] on div at bounding box center [257, 116] width 514 height 232
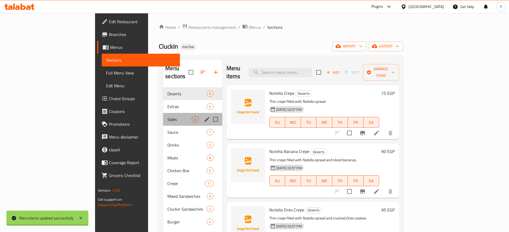
click at [163, 113] on div "Sides 4" at bounding box center [192, 119] width 59 height 13
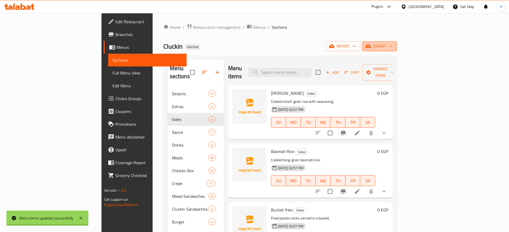
click at [392, 48] on span "export" at bounding box center [379, 46] width 26 height 7
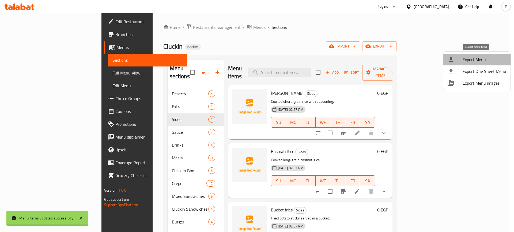
click at [483, 59] on span "Export Menu" at bounding box center [484, 59] width 44 height 6
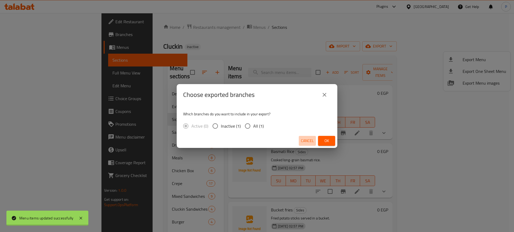
click at [306, 140] on span "Cancel" at bounding box center [307, 141] width 13 height 7
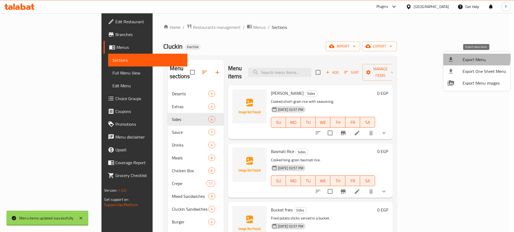
click at [474, 58] on span "Export Menu" at bounding box center [484, 59] width 44 height 6
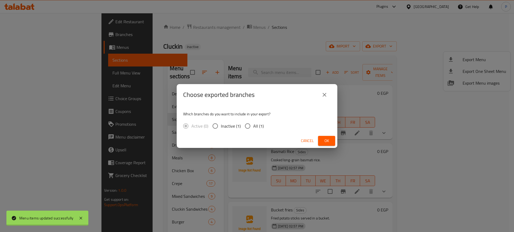
click at [257, 128] on span "All (1)" at bounding box center [258, 126] width 10 height 6
click at [253, 128] on input "All (1)" at bounding box center [247, 126] width 11 height 11
radio input "true"
click at [322, 141] on button "Ok" at bounding box center [326, 141] width 17 height 10
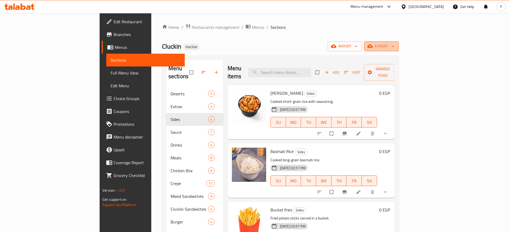
click at [398, 50] on button "export" at bounding box center [381, 46] width 35 height 10
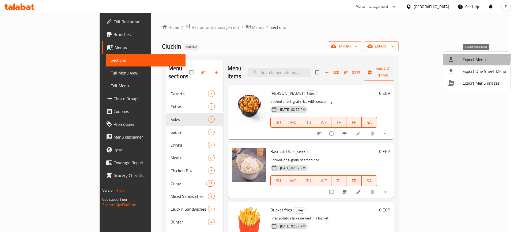
click at [470, 56] on span "Export Menu" at bounding box center [484, 59] width 44 height 6
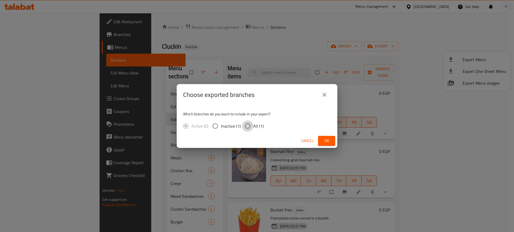
click at [246, 123] on input "All (1)" at bounding box center [247, 126] width 11 height 11
radio input "true"
click at [324, 142] on span "Ok" at bounding box center [326, 141] width 9 height 7
